Goal: Task Accomplishment & Management: Use online tool/utility

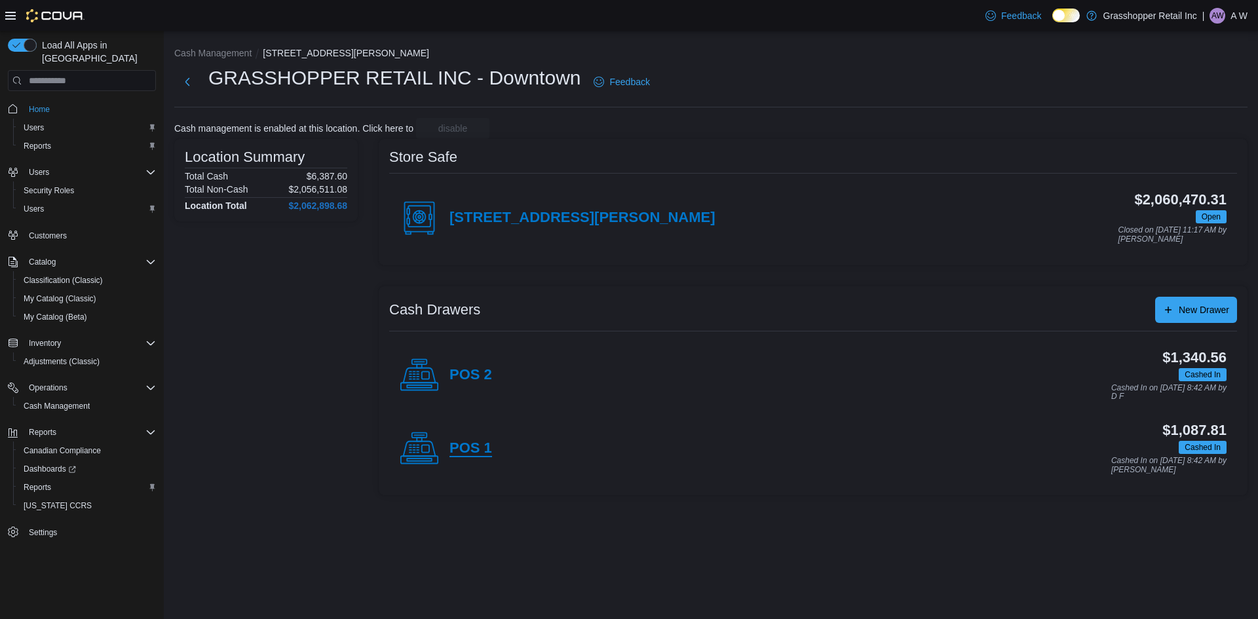
click at [471, 440] on h4 "POS 1" at bounding box center [471, 448] width 43 height 17
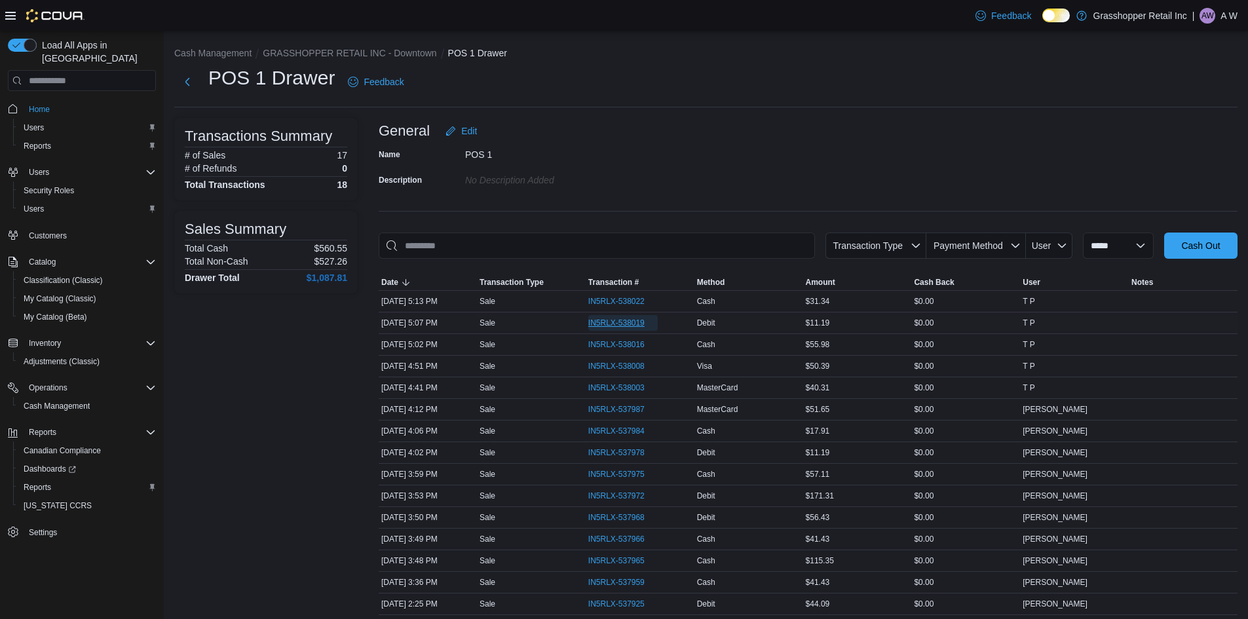
click at [625, 327] on span "IN5RLX-538019" at bounding box center [616, 323] width 56 height 10
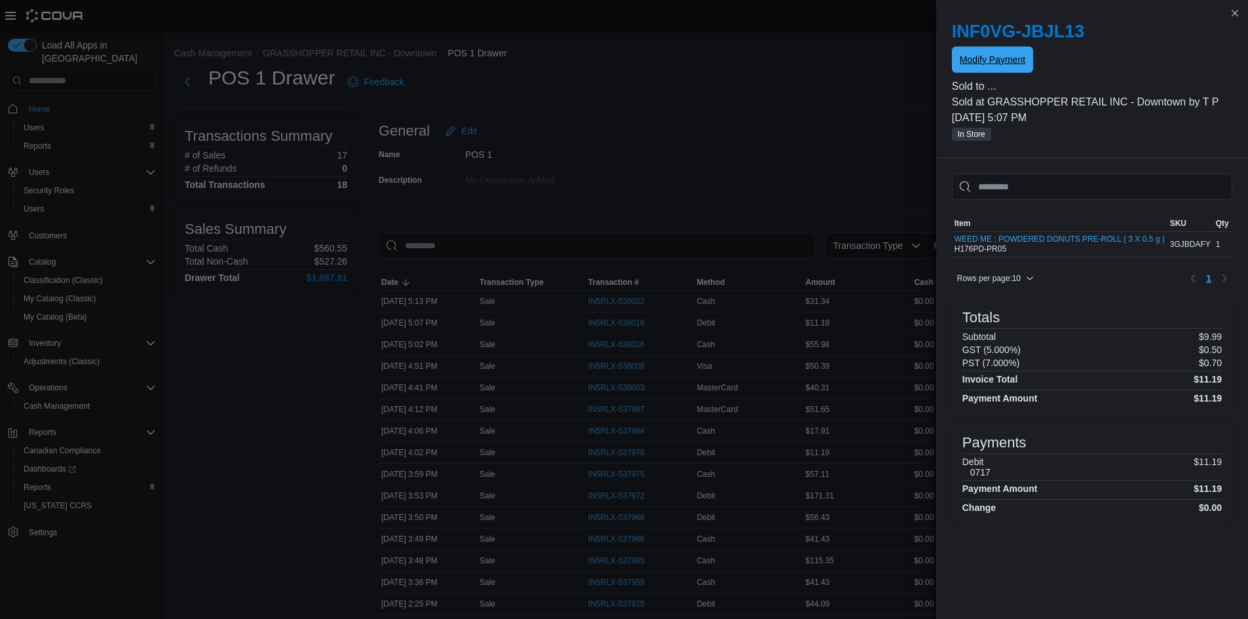
click at [965, 60] on span "Modify Payment" at bounding box center [993, 59] width 66 height 13
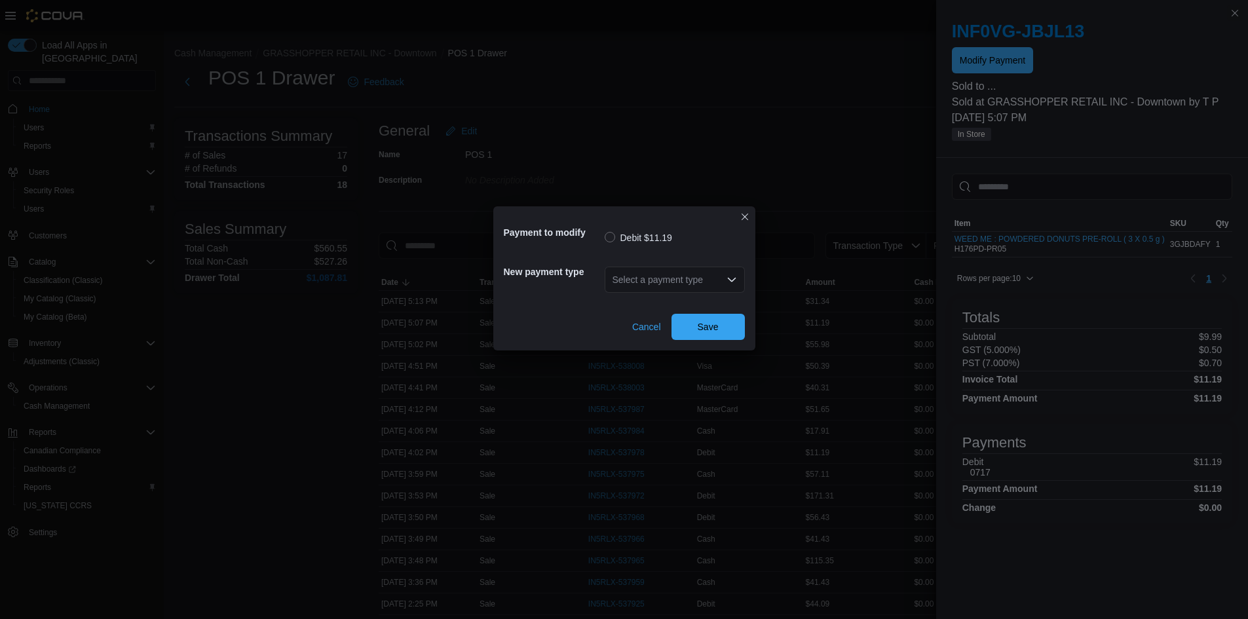
click at [659, 278] on div "Select a payment type" at bounding box center [675, 280] width 140 height 26
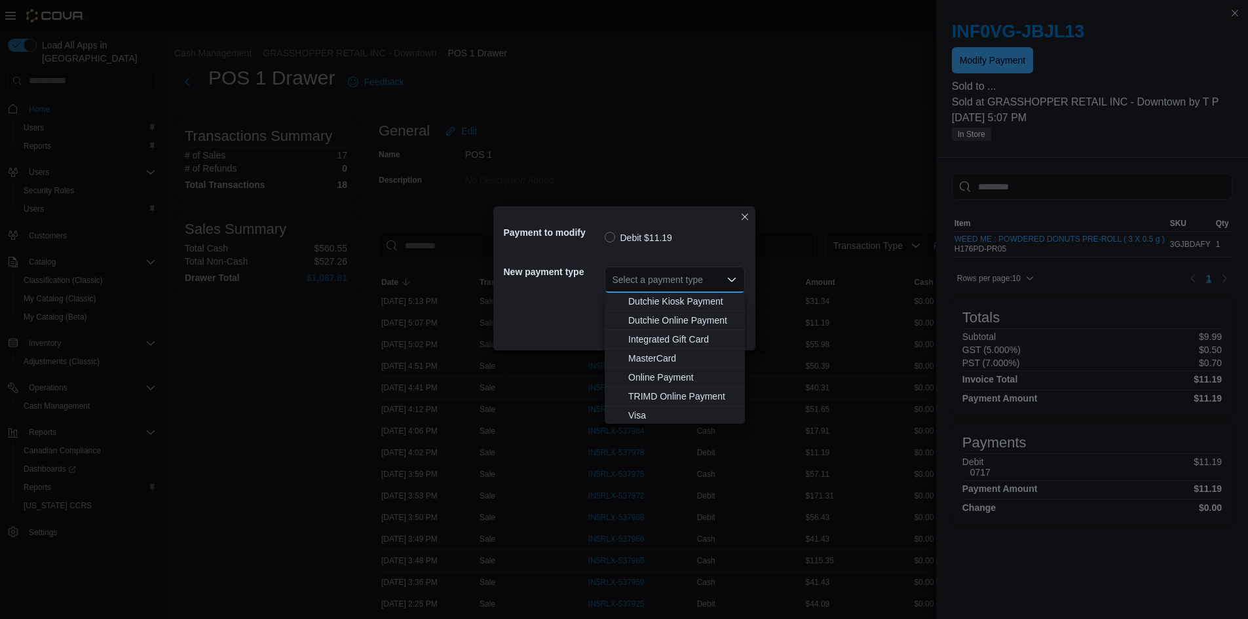
scroll to position [97, 0]
click at [676, 359] on span "MasterCard" at bounding box center [682, 357] width 109 height 13
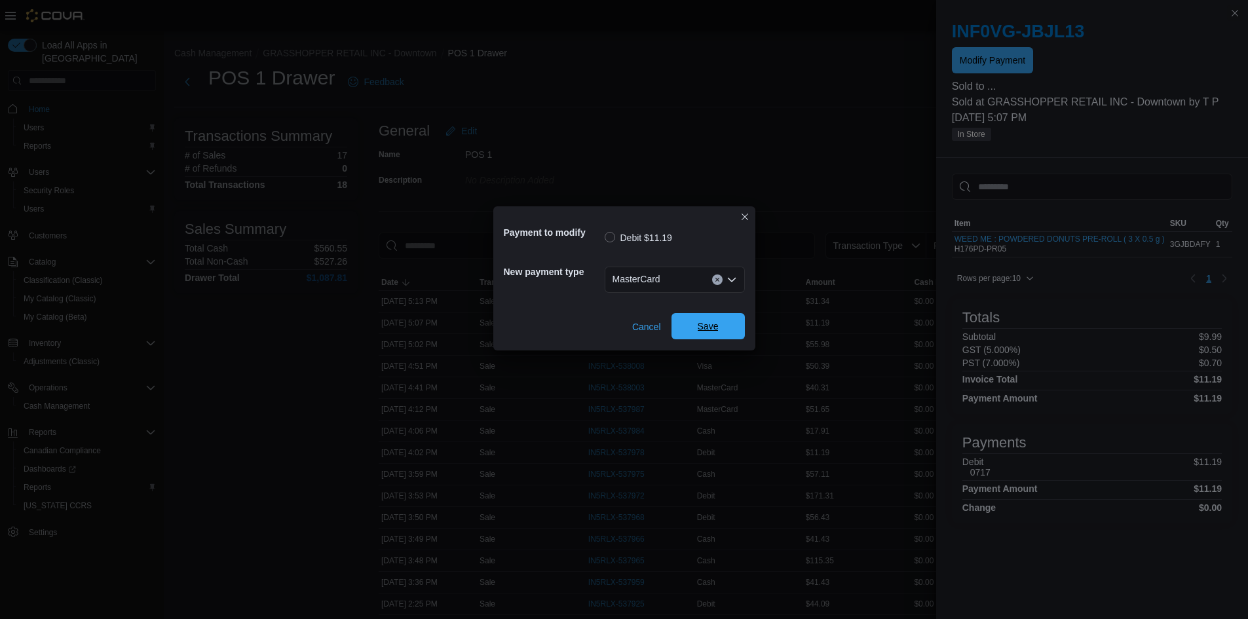
drag, startPoint x: 701, startPoint y: 324, endPoint x: 678, endPoint y: 320, distance: 23.9
click at [703, 324] on span "Save" at bounding box center [708, 326] width 21 height 13
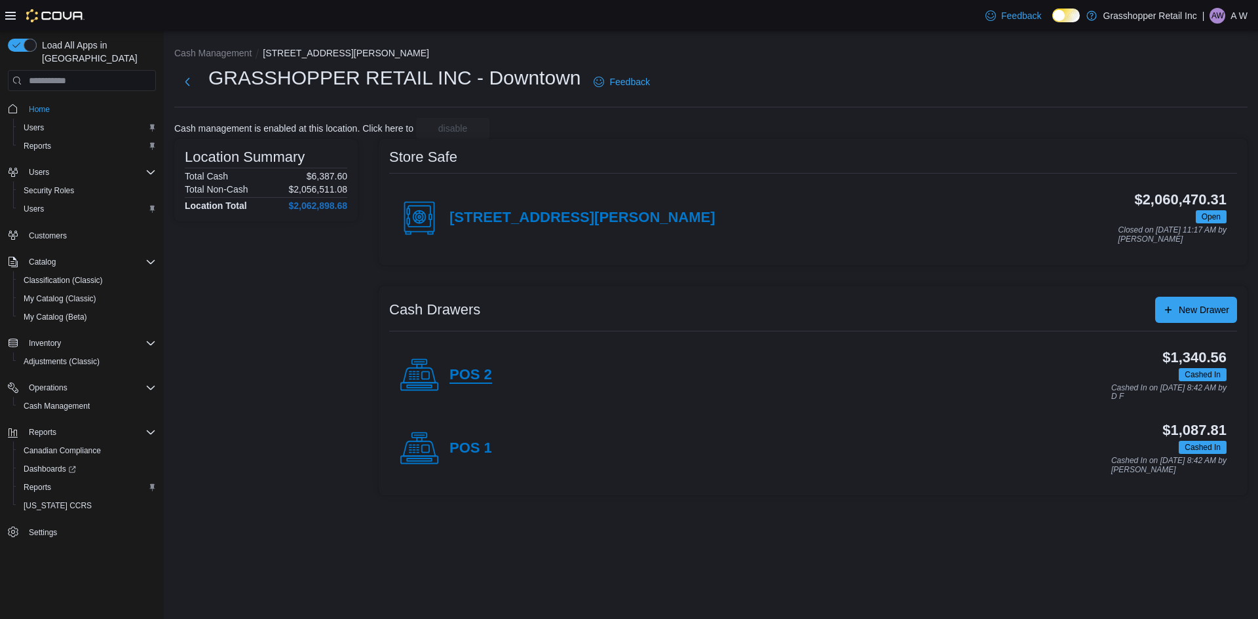
click at [476, 367] on h4 "POS 2" at bounding box center [471, 375] width 43 height 17
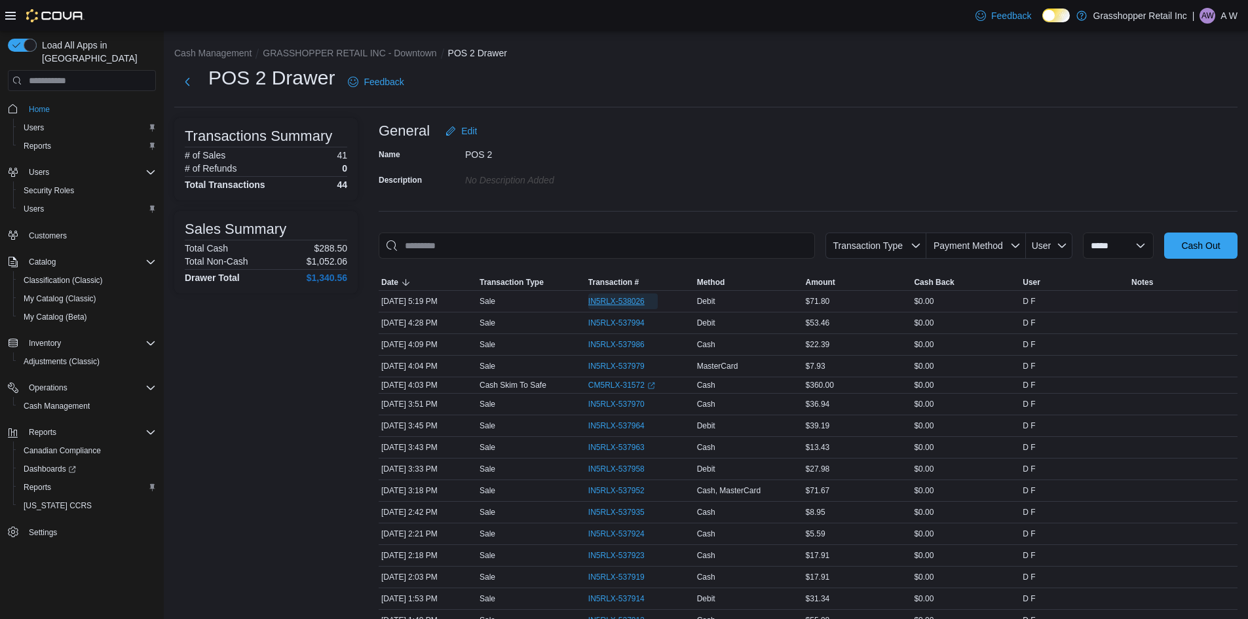
click at [630, 301] on span "IN5RLX-538026" at bounding box center [616, 301] width 56 height 10
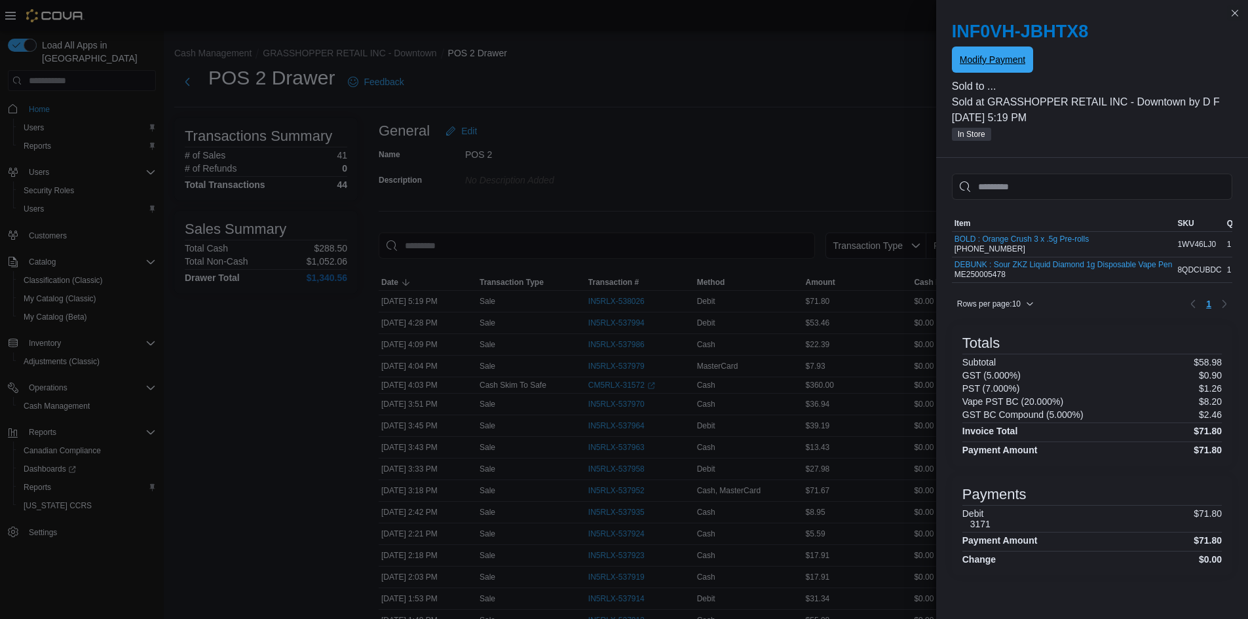
click at [1003, 60] on span "Modify Payment" at bounding box center [993, 59] width 66 height 13
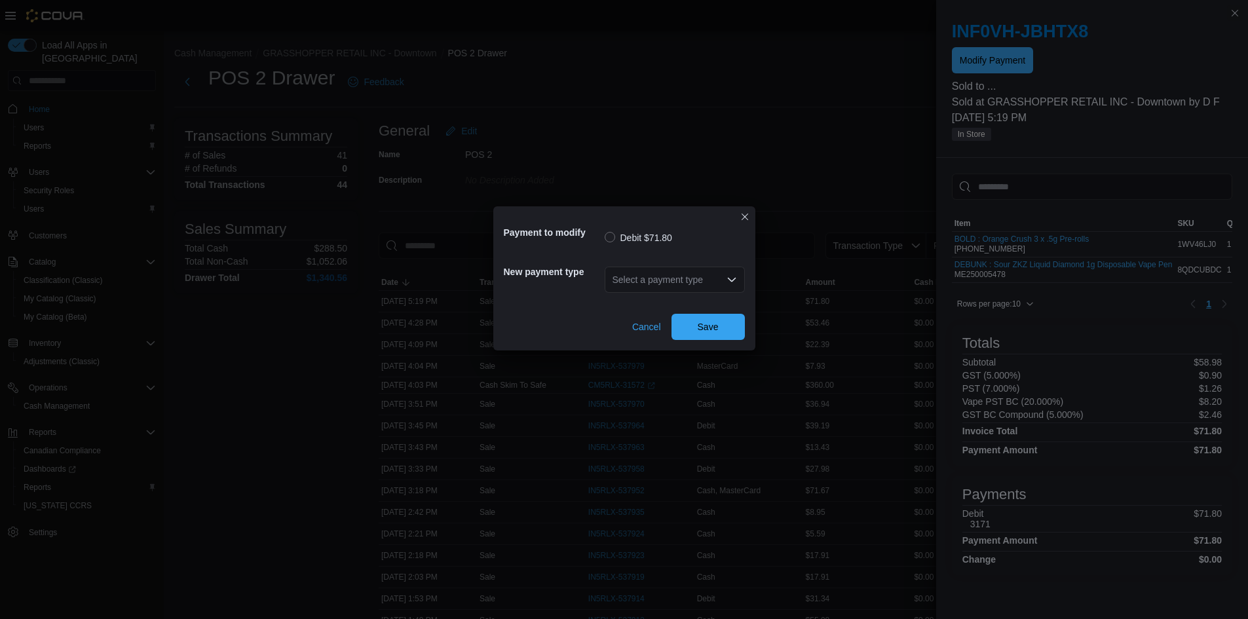
click at [625, 281] on div "Select a payment type" at bounding box center [675, 280] width 140 height 26
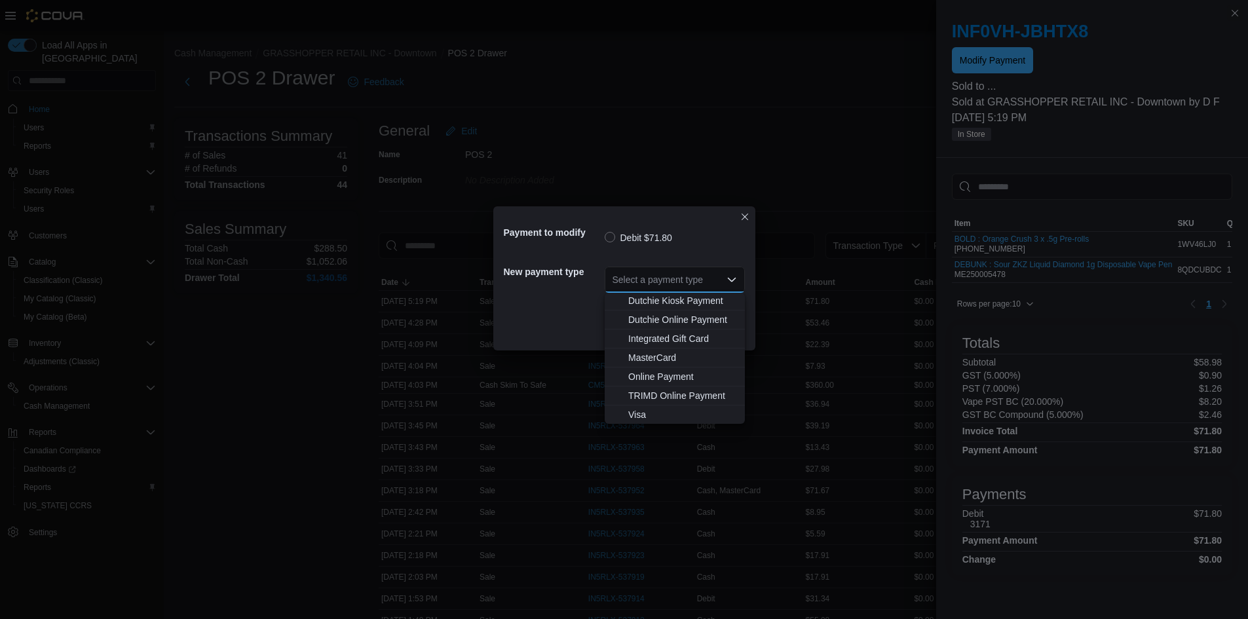
scroll to position [97, 0]
click at [652, 414] on span "Visa" at bounding box center [682, 414] width 109 height 13
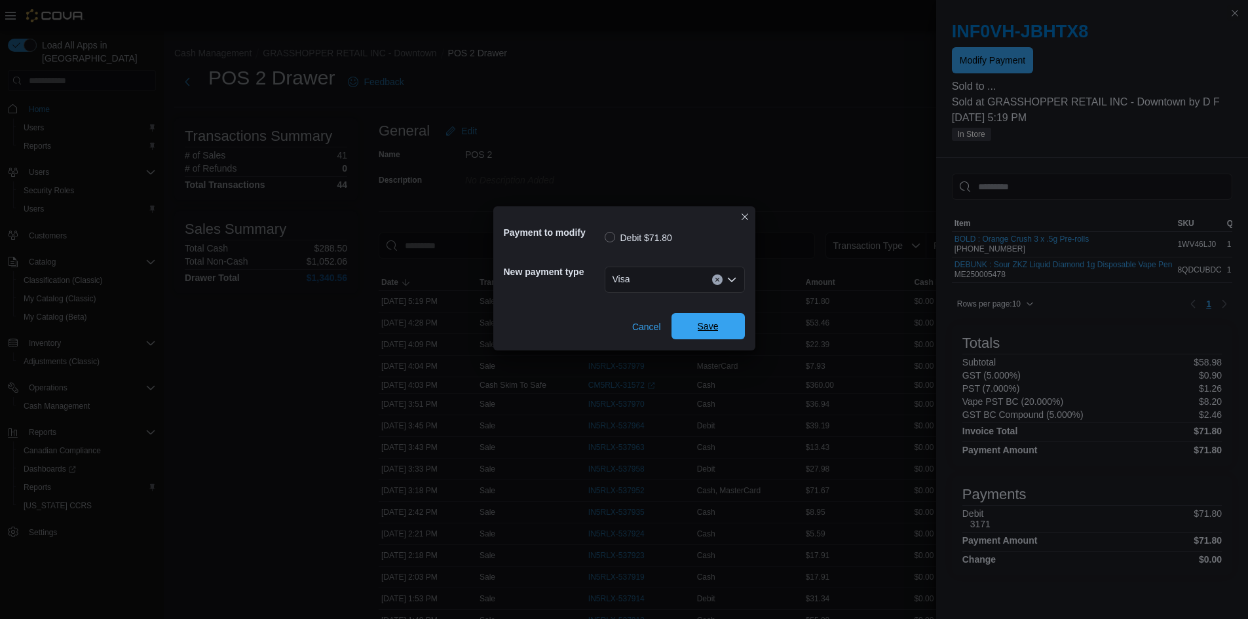
click at [717, 328] on span "Save" at bounding box center [708, 326] width 21 height 13
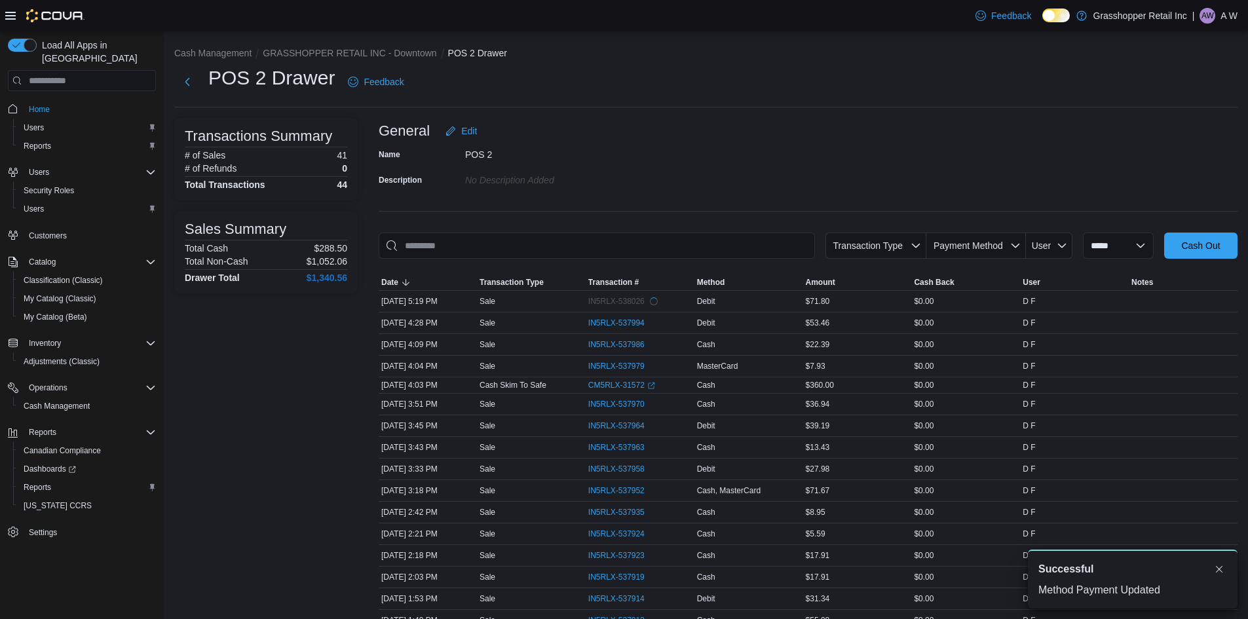
scroll to position [0, 0]
